Goal: Find specific page/section: Find specific page/section

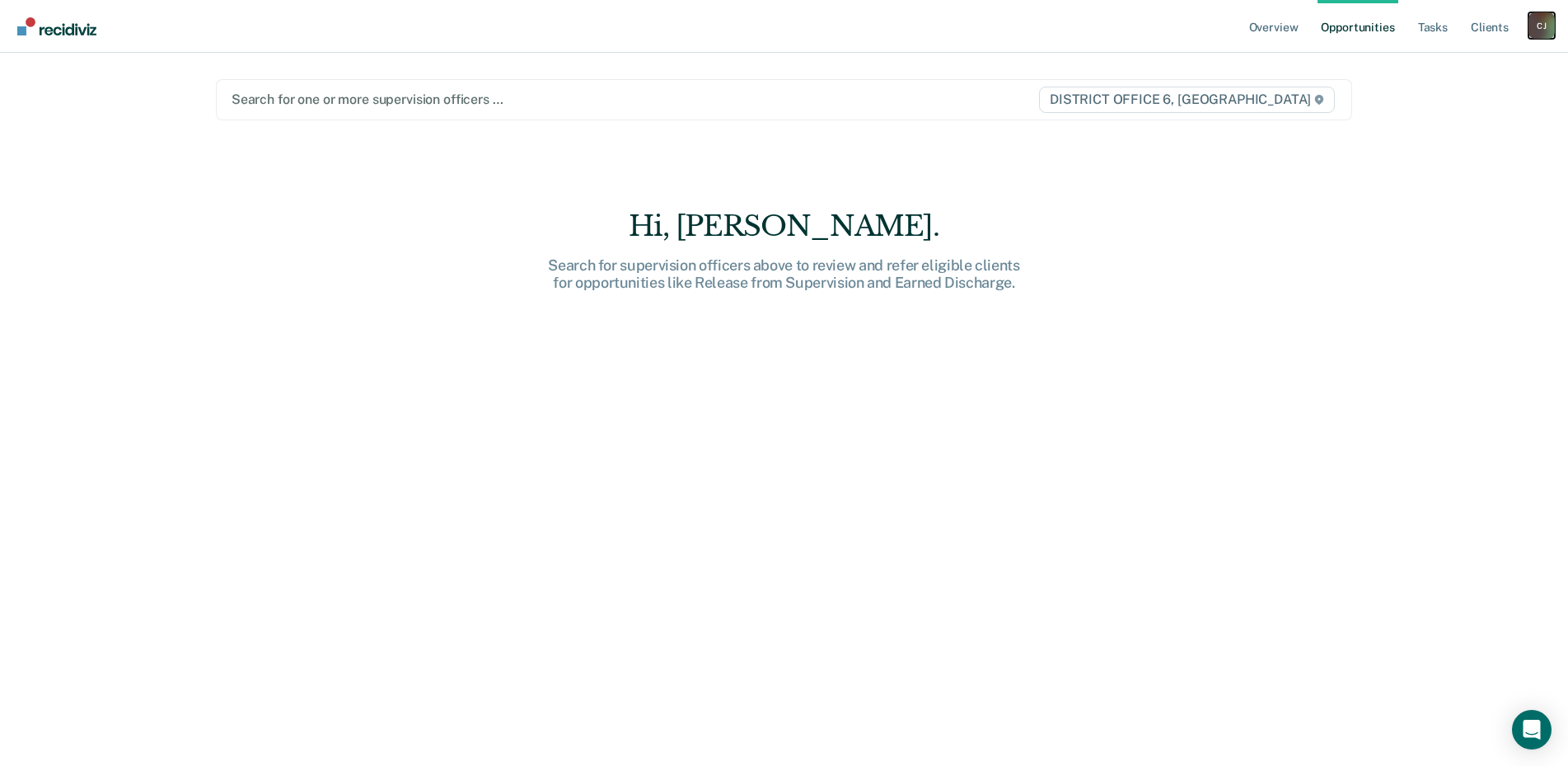
click at [1545, 26] on div "[PERSON_NAME]" at bounding box center [1541, 25] width 26 height 26
click at [1432, 105] on link "Go to Operations" at bounding box center [1475, 108] width 133 height 14
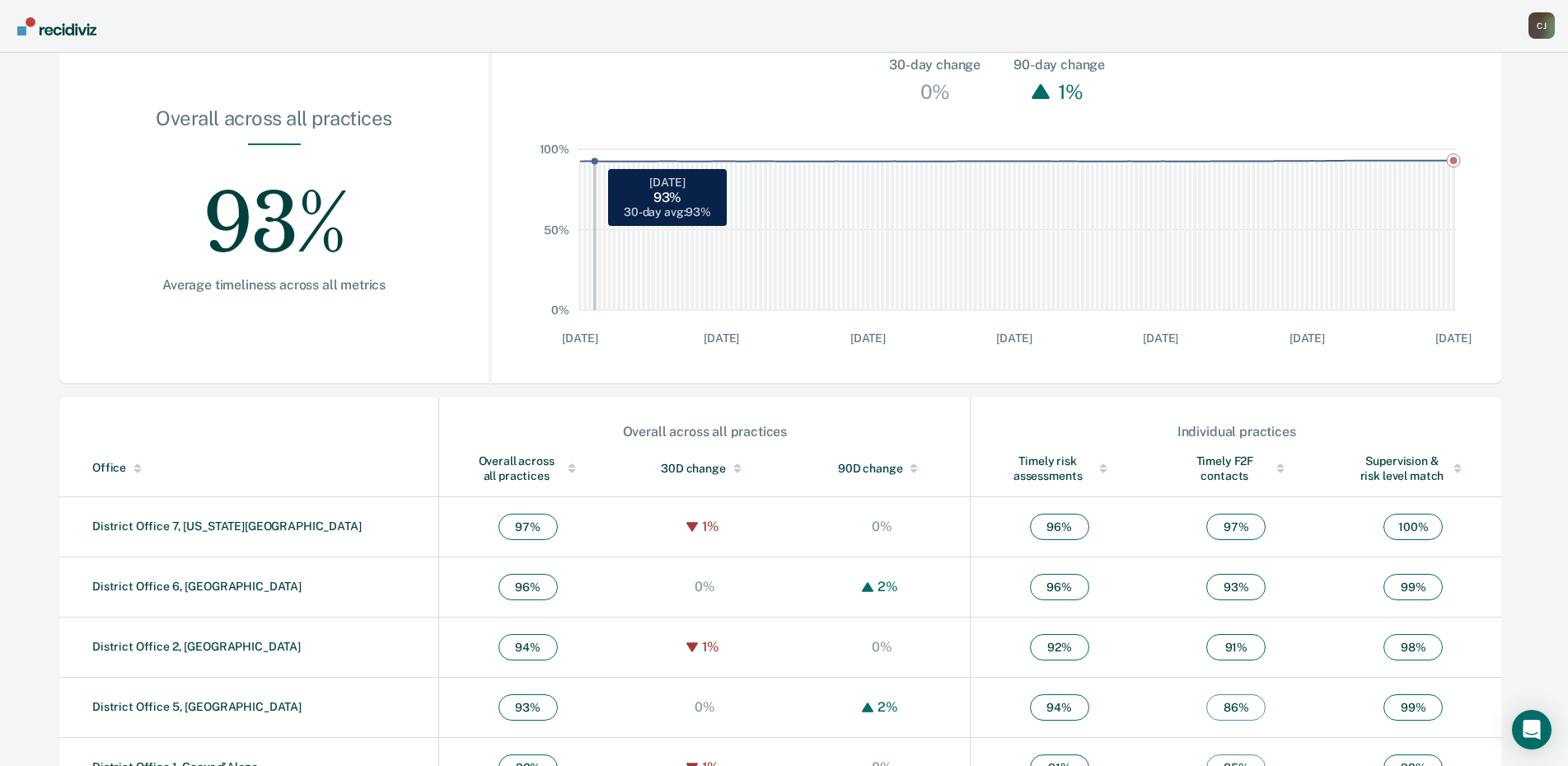
scroll to position [247, 0]
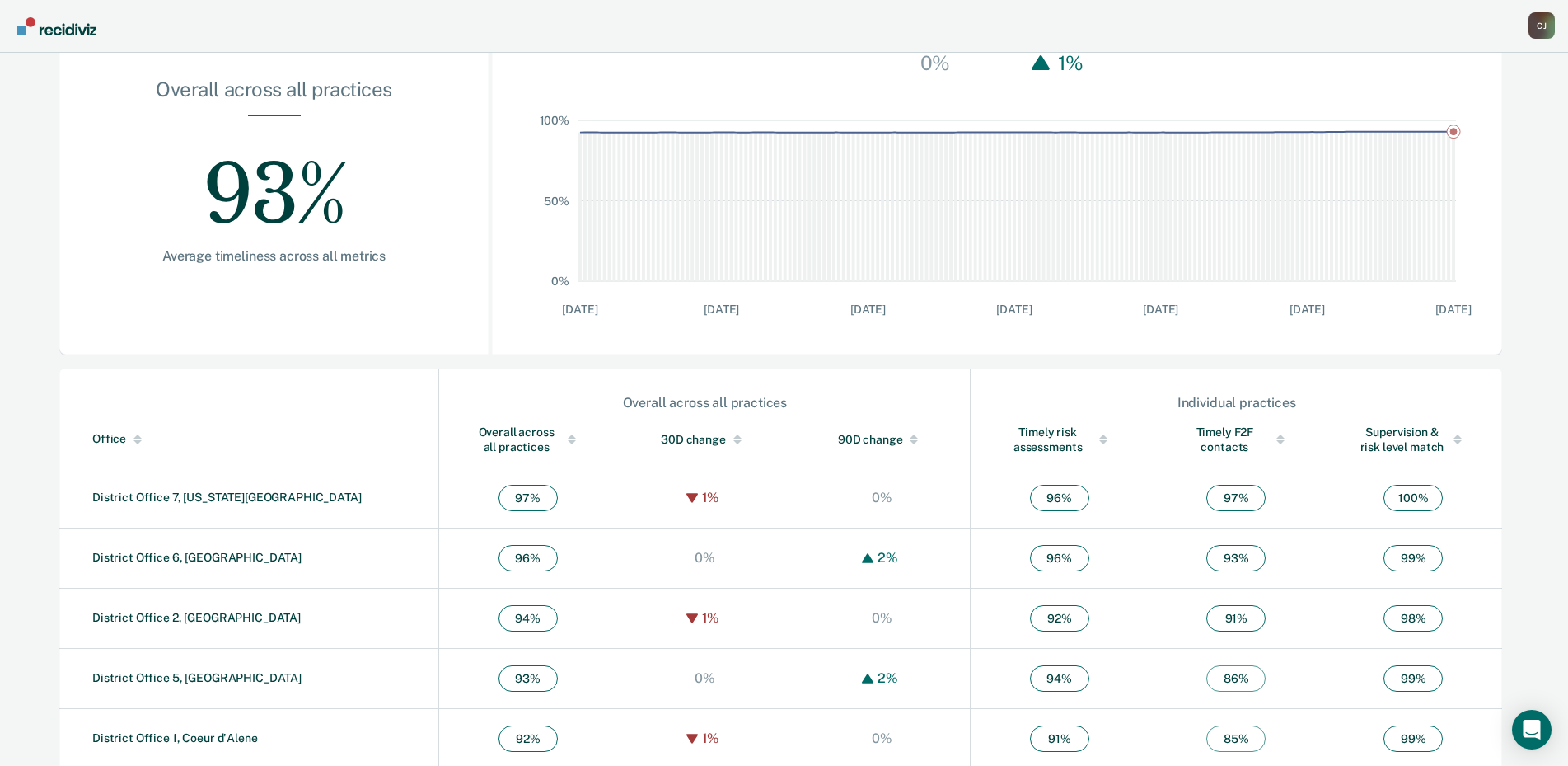
click at [155, 554] on link "District Office 6, [GEOGRAPHIC_DATA]" at bounding box center [196, 558] width 209 height 14
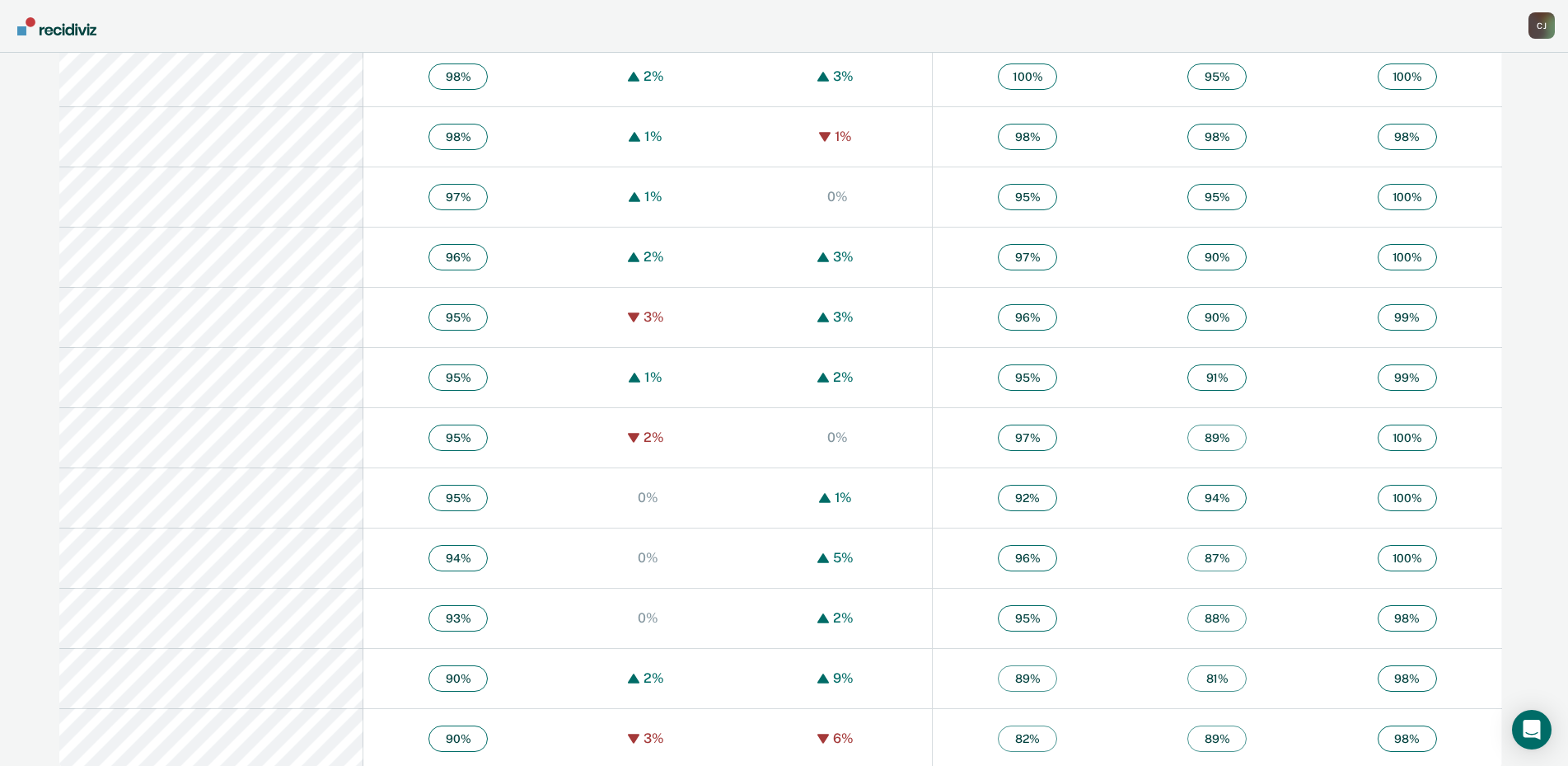
scroll to position [1046, 0]
